Goal: Find specific page/section: Find specific page/section

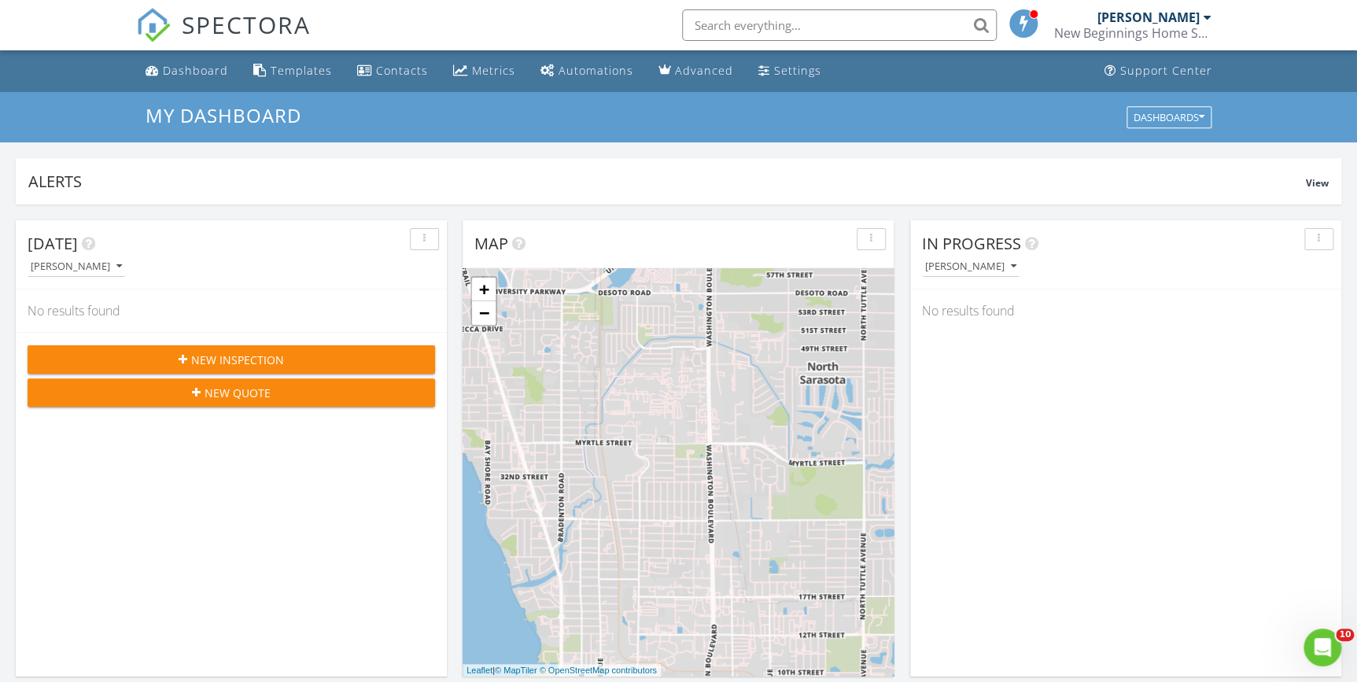
click at [739, 21] on input "text" at bounding box center [839, 24] width 315 height 31
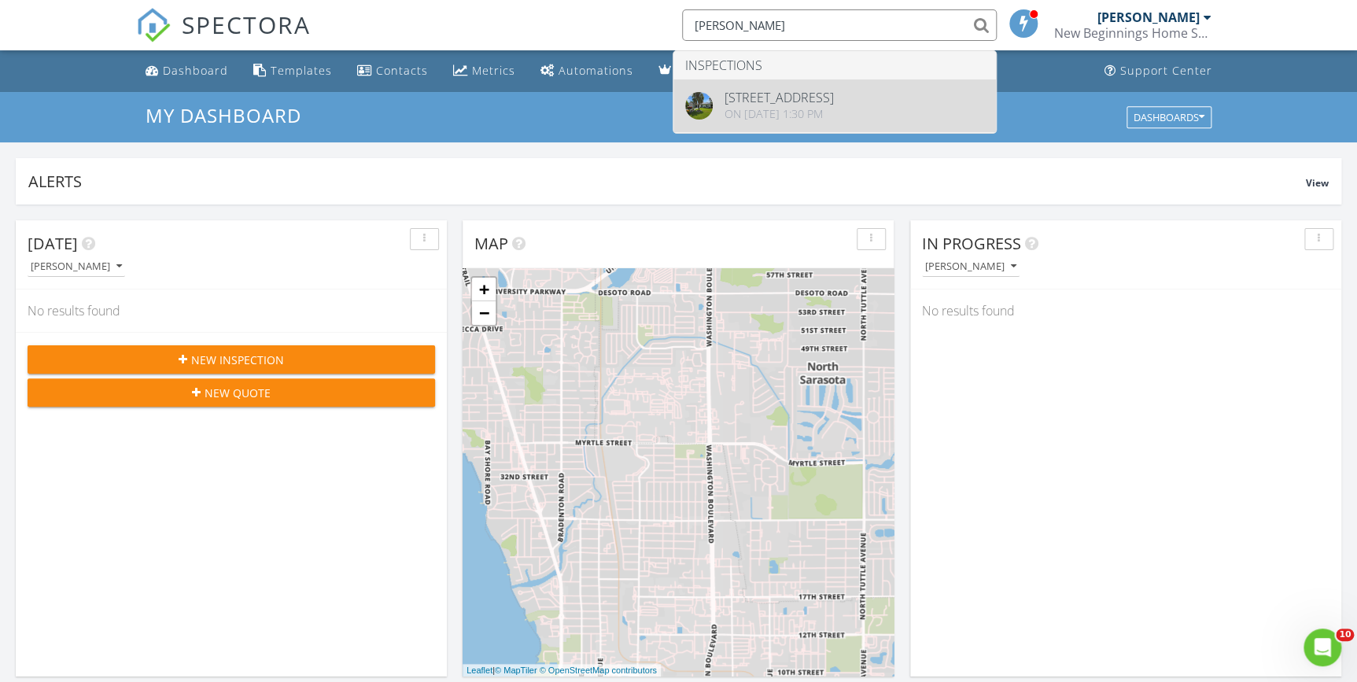
type input "nick"
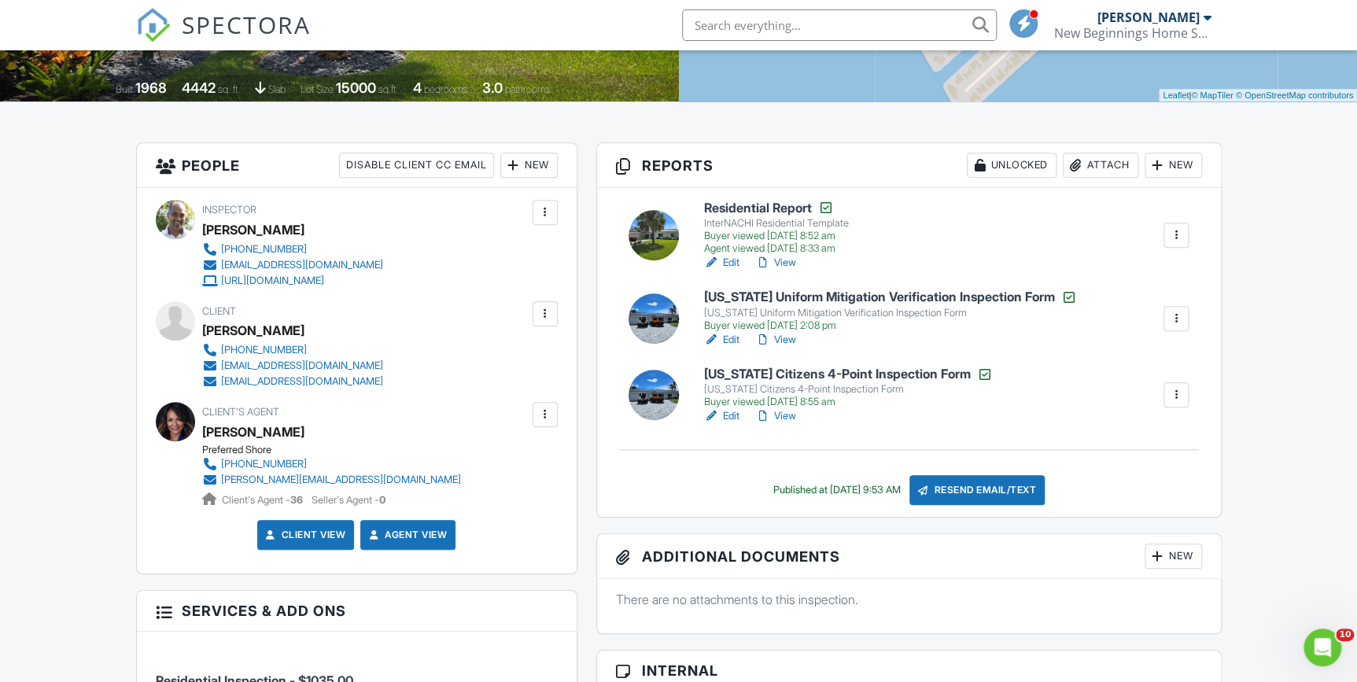
scroll to position [286, 0]
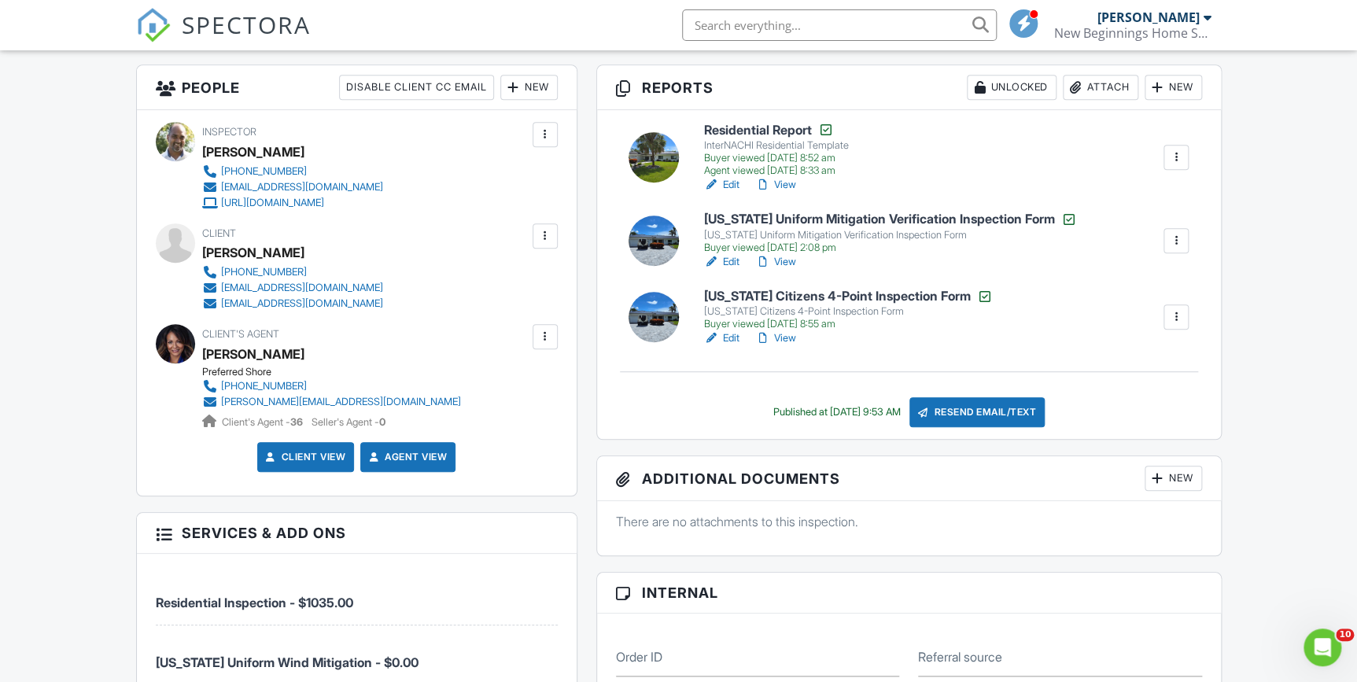
scroll to position [429, 0]
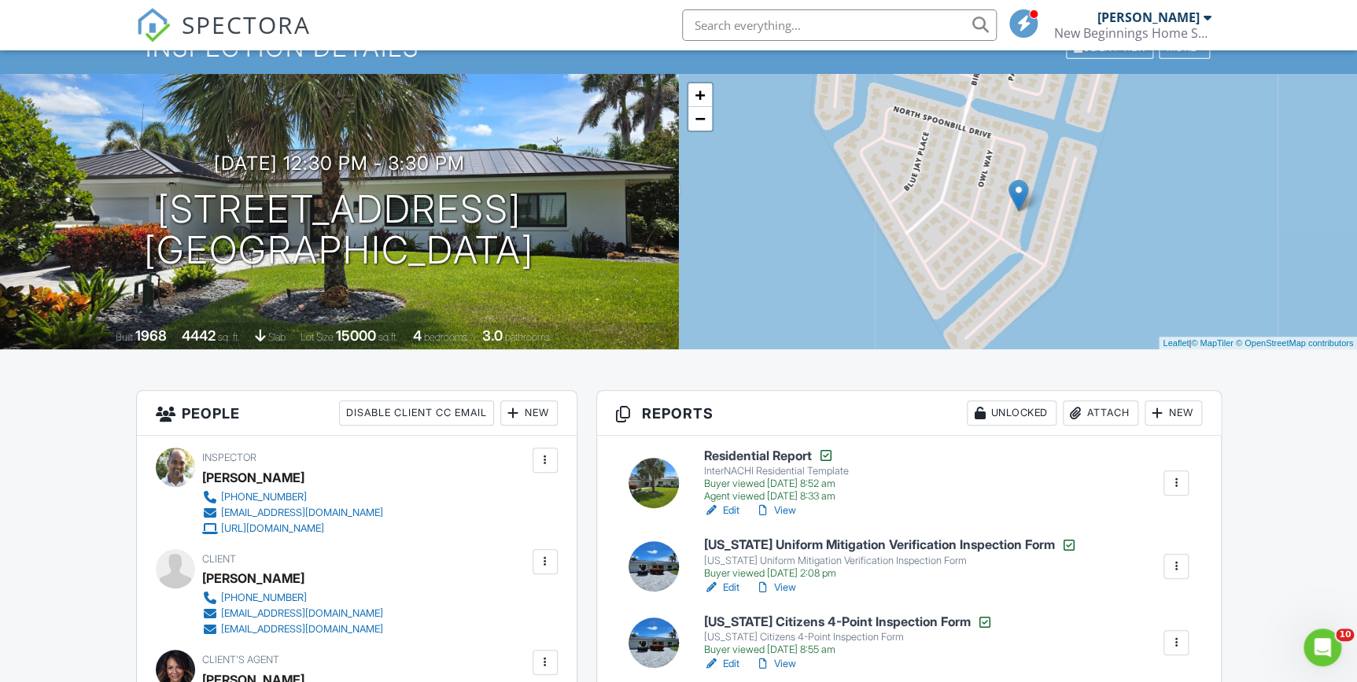
scroll to position [0, 0]
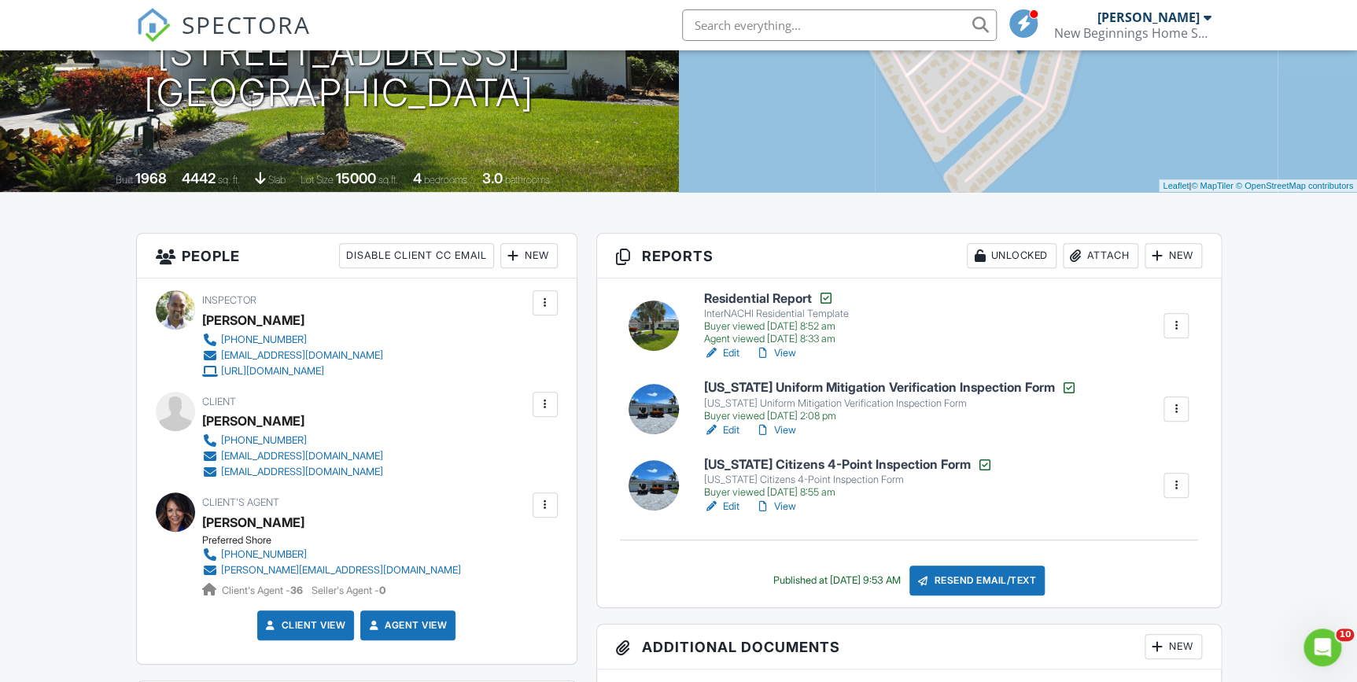
scroll to position [429, 0]
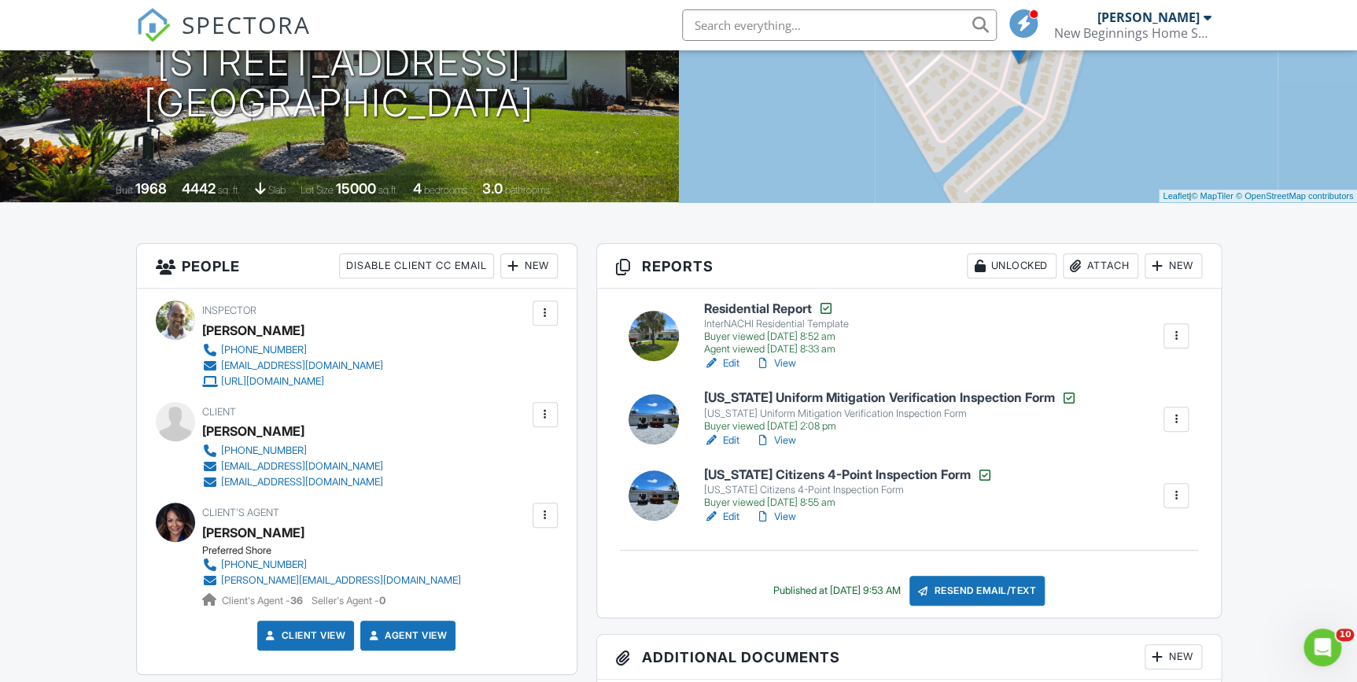
scroll to position [142, 0]
